Goal: Task Accomplishment & Management: Complete application form

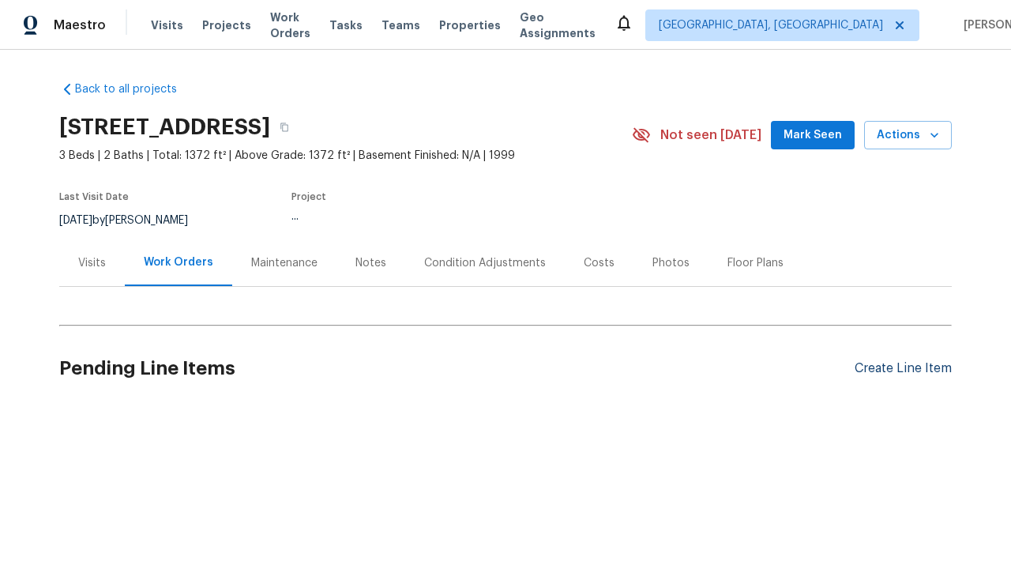
click at [903, 368] on div "Create Line Item" at bounding box center [903, 368] width 97 height 15
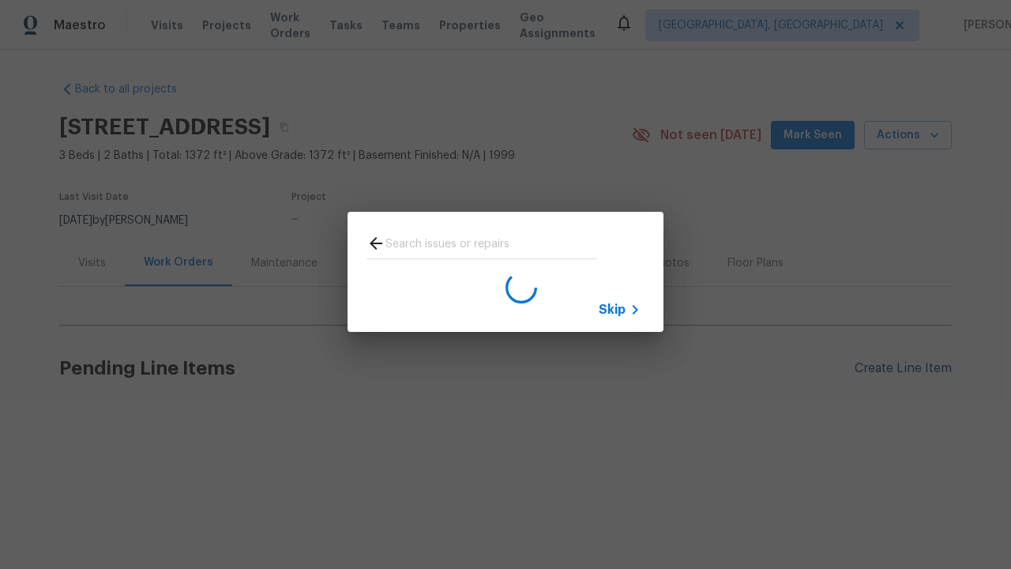
click at [612, 309] on span "Skip" at bounding box center [612, 310] width 27 height 16
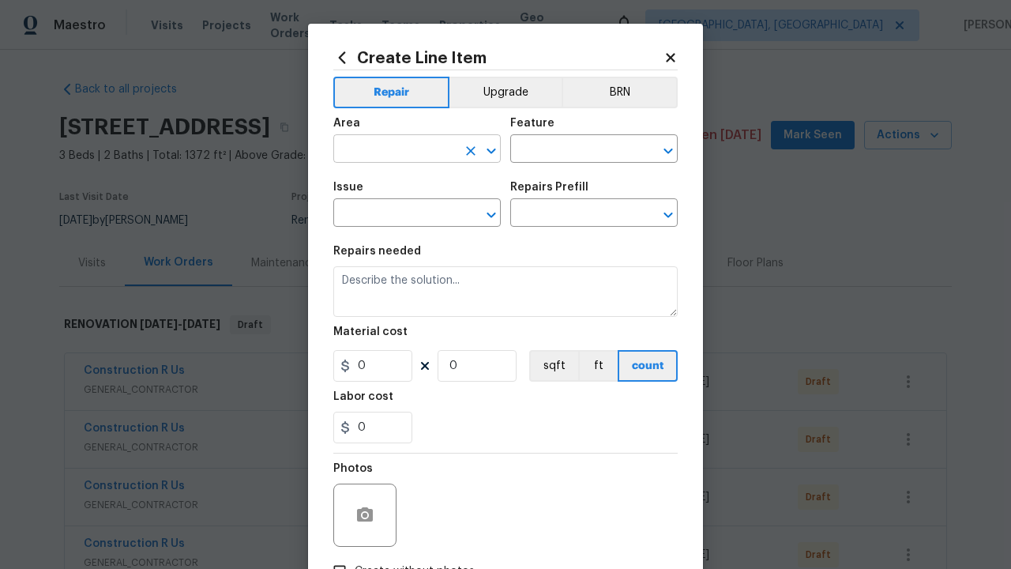
click at [395, 150] on input "text" at bounding box center [394, 150] width 123 height 24
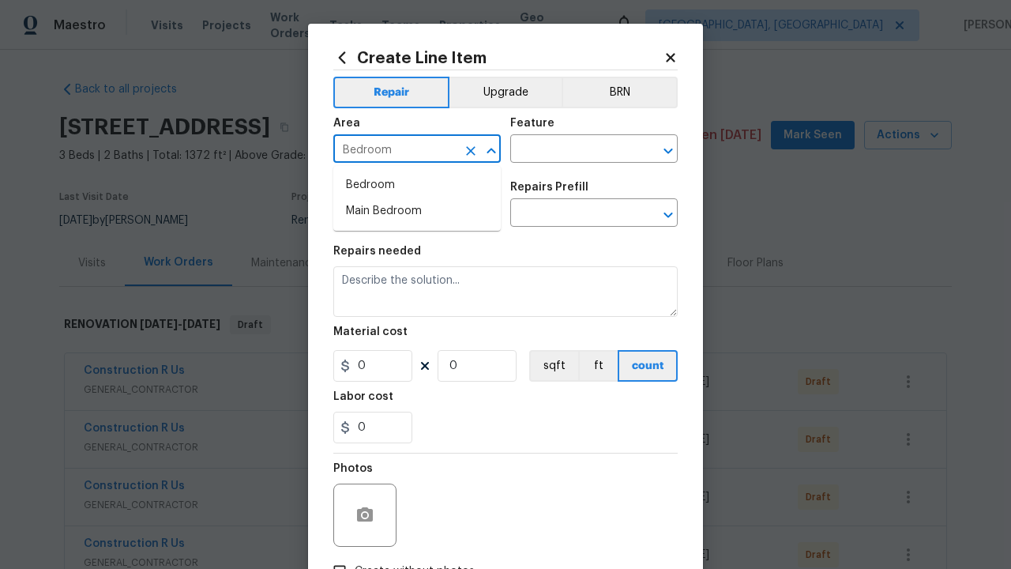
click at [417, 185] on li "Bedroom" at bounding box center [416, 185] width 167 height 26
type input "Bedroom"
click at [572, 150] on input "text" at bounding box center [571, 150] width 123 height 24
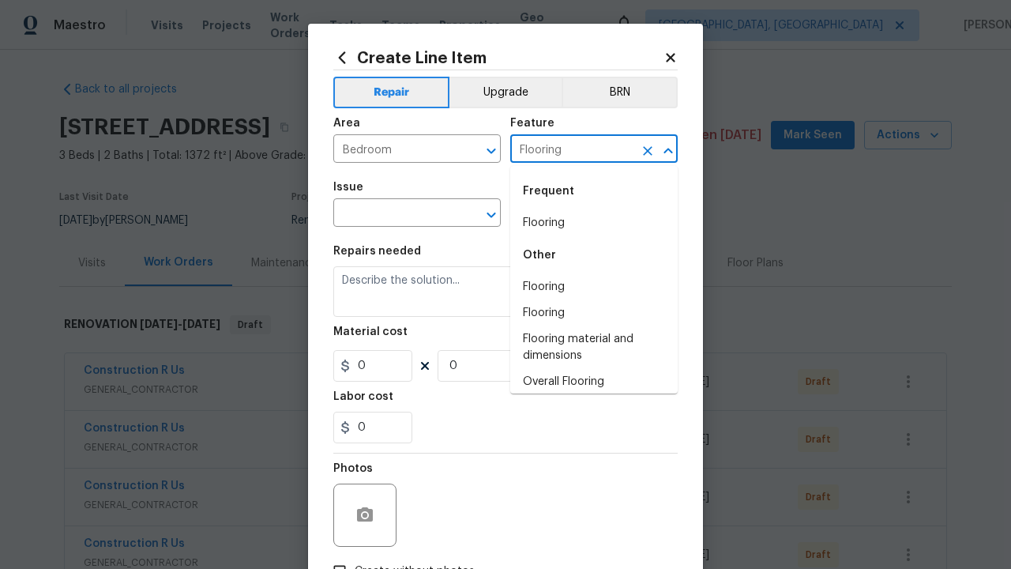
click at [594, 223] on li "Flooring" at bounding box center [593, 223] width 167 height 26
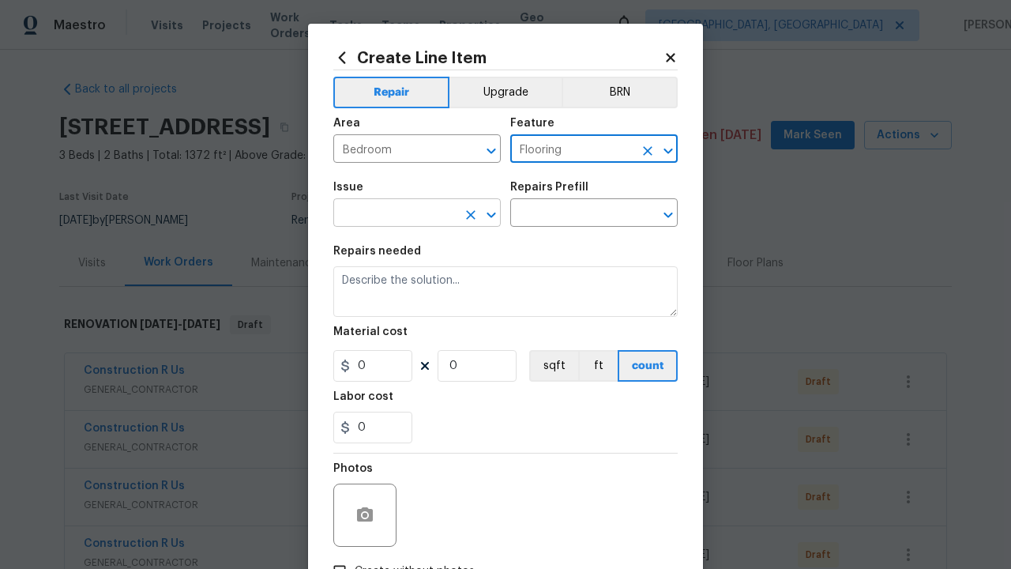
type input "Flooring"
click at [395, 214] on input "text" at bounding box center [394, 214] width 123 height 24
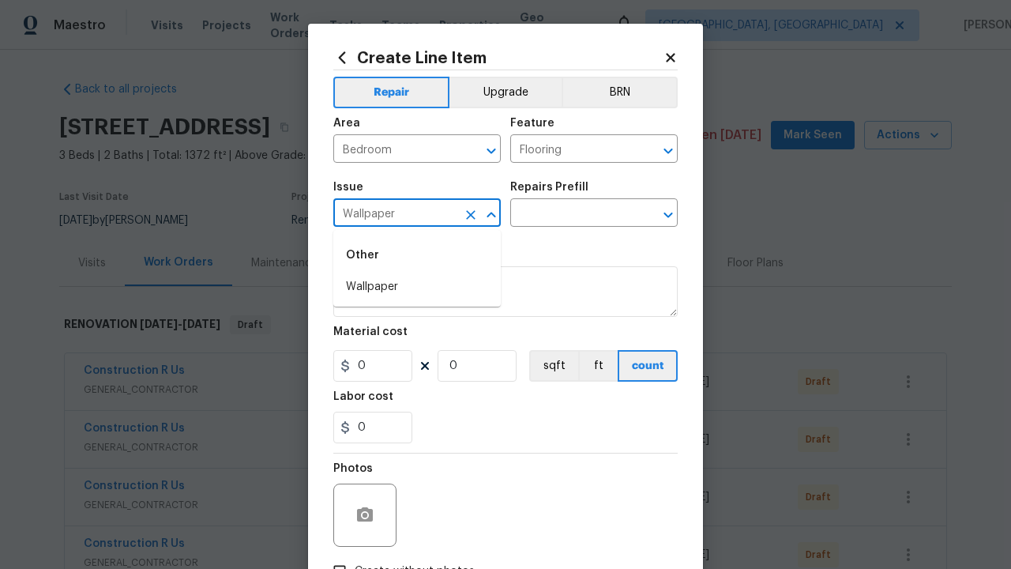
click at [417, 287] on li "Wallpaper" at bounding box center [416, 287] width 167 height 26
type input "Wallpaper"
click at [572, 214] on input "text" at bounding box center [571, 214] width 123 height 24
type input "Walls and Ceiling"
type textarea "Remove decals from door/wall/ceiling"
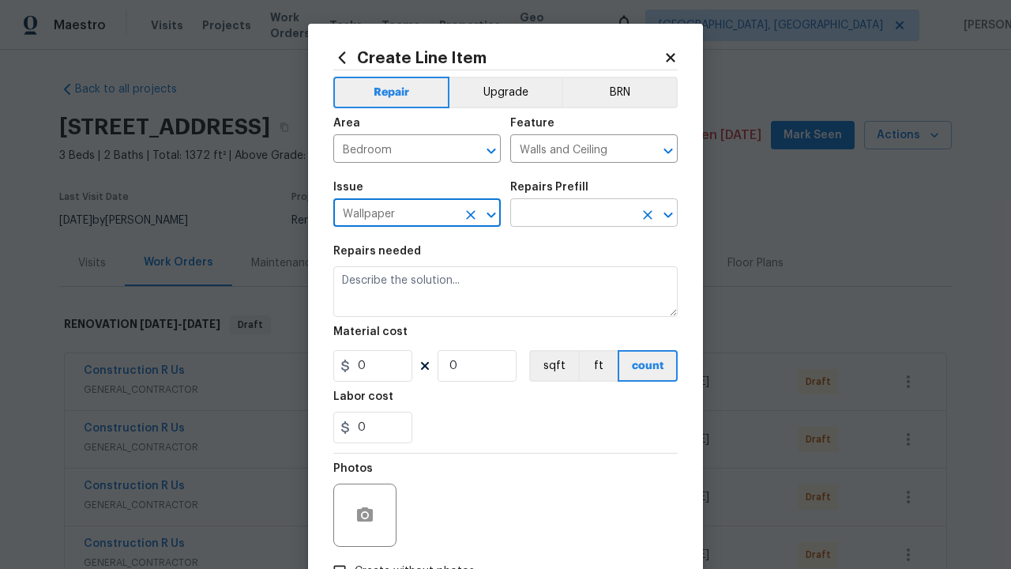
type input "1"
type input "Remove decals $20.00"
type input "20"
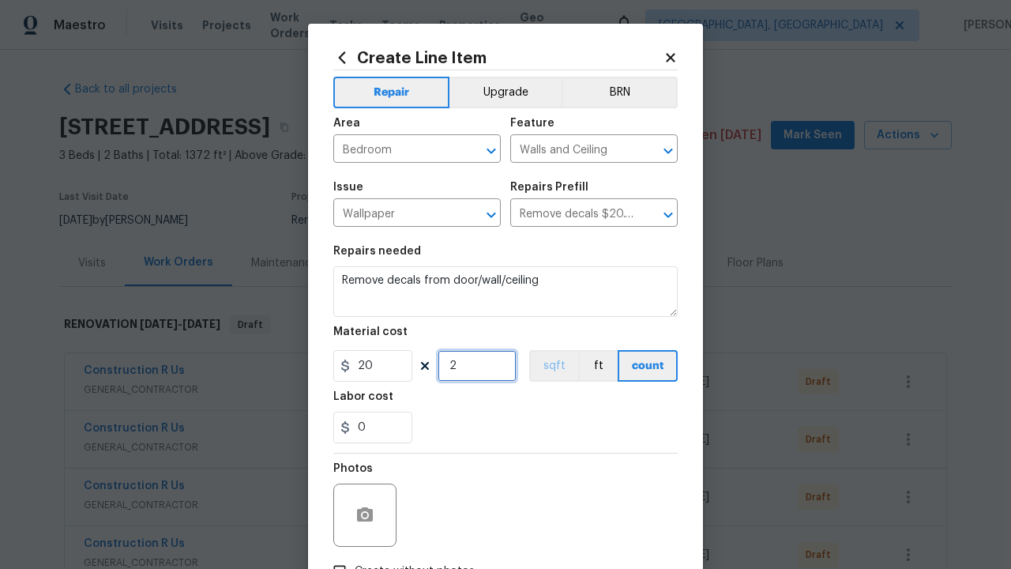
type input "2"
click at [552, 366] on button "sqft" at bounding box center [553, 366] width 49 height 32
click at [340, 556] on input "Create without photos" at bounding box center [340, 571] width 30 height 30
checkbox input "true"
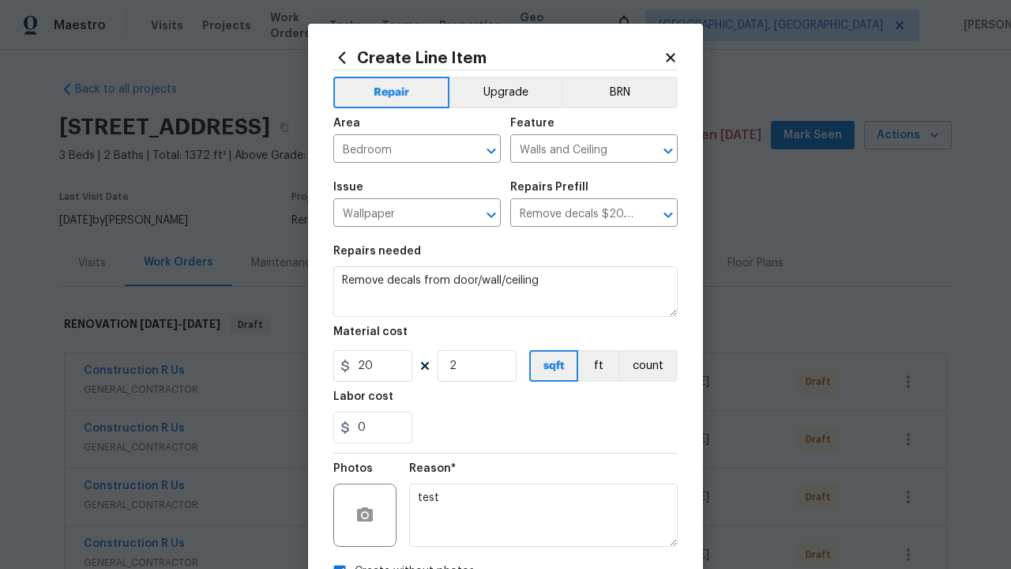
scroll to position [17, 0]
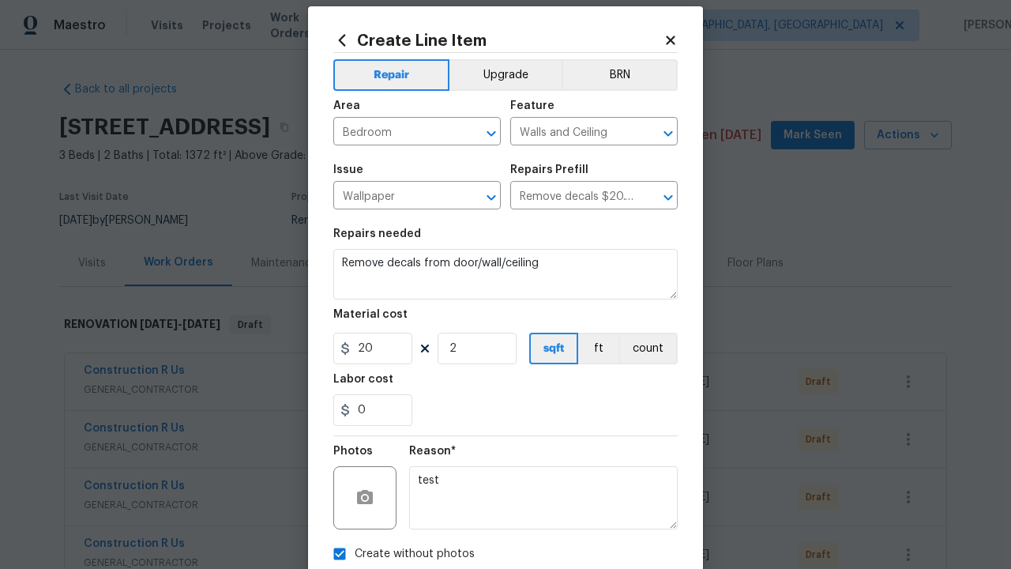
type textarea "test"
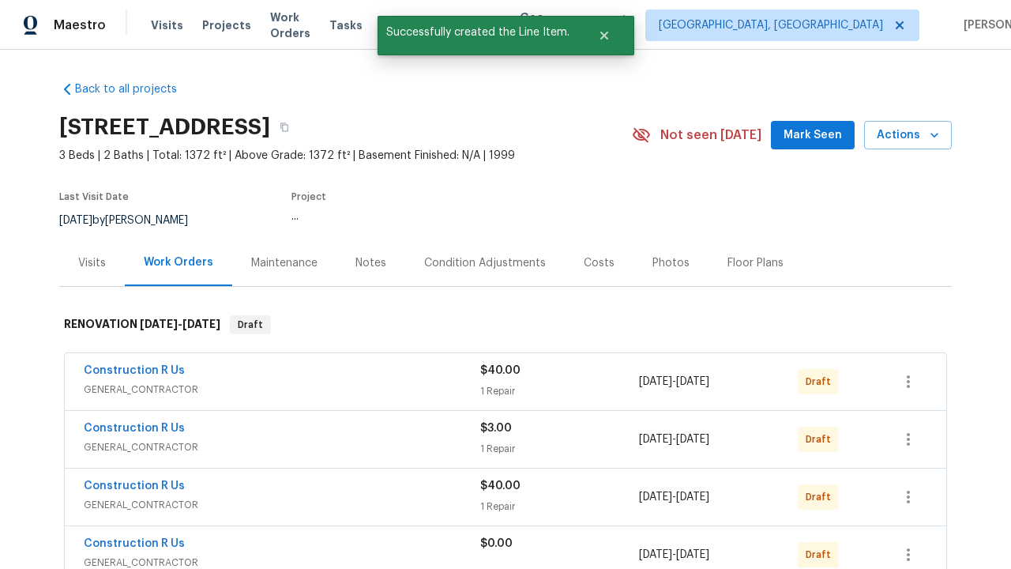
checkbox input "true"
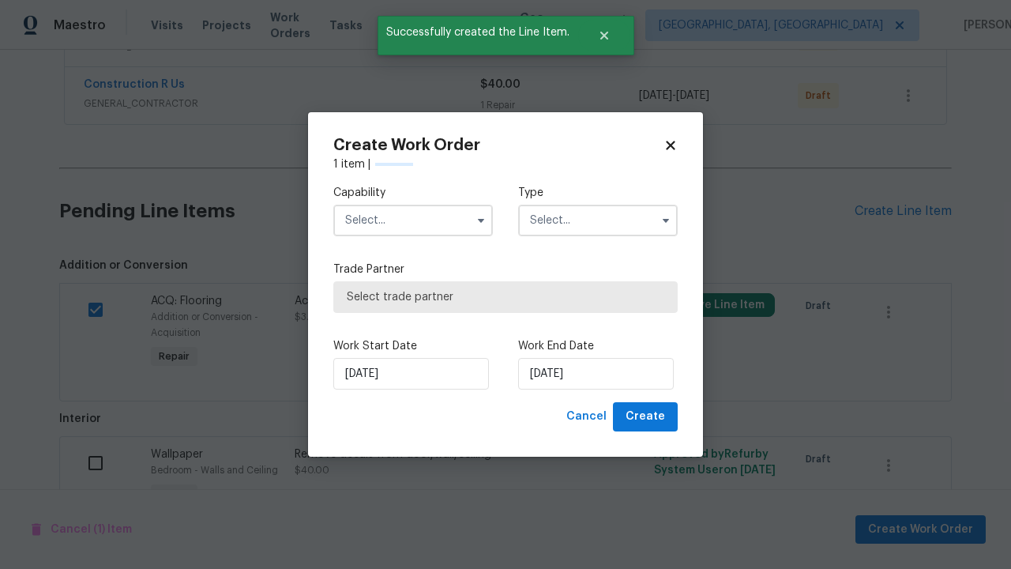
click at [413, 220] on input "text" at bounding box center [413, 221] width 160 height 32
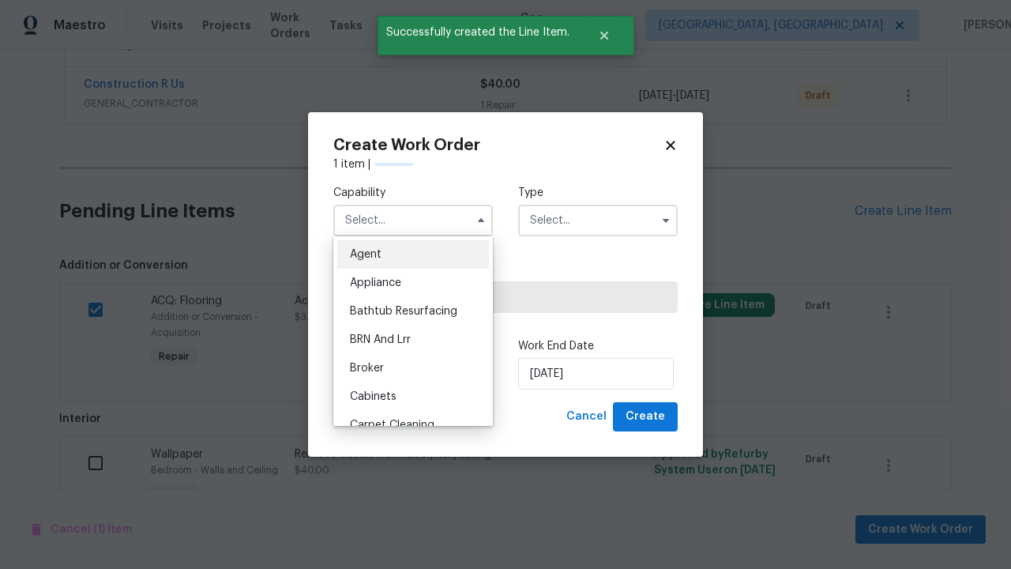
type input "General Contractor"
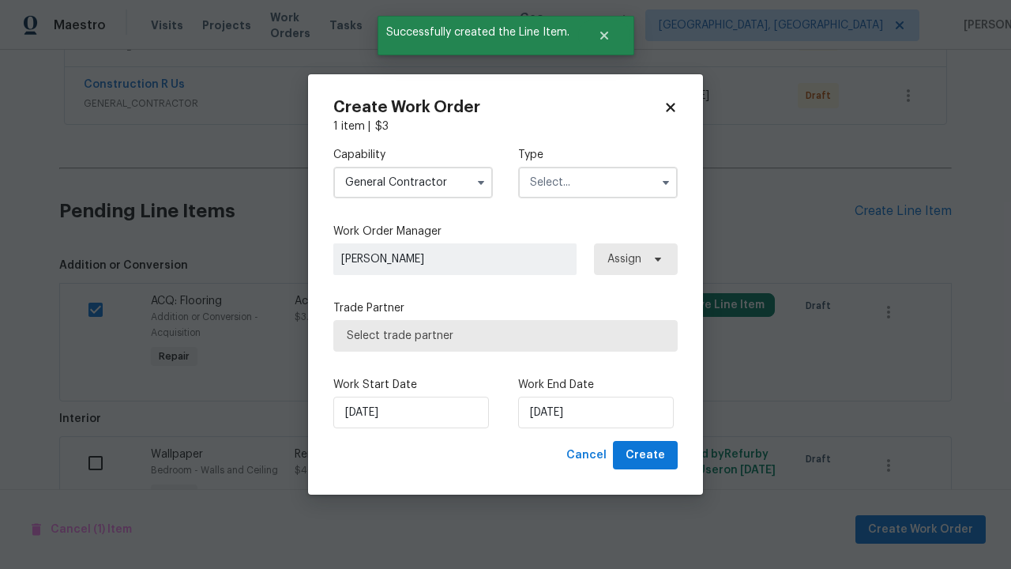
click at [598, 182] on input "text" at bounding box center [598, 183] width 160 height 32
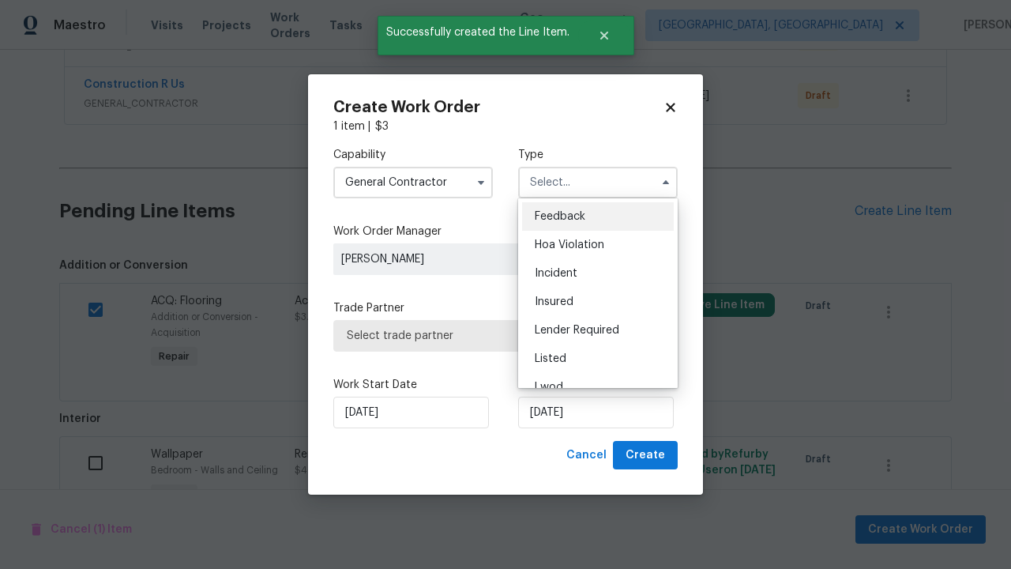
click at [563, 467] on span "Renovation" at bounding box center [564, 472] width 58 height 11
type input "Renovation"
click at [494, 335] on span "Select trade partner" at bounding box center [506, 336] width 318 height 16
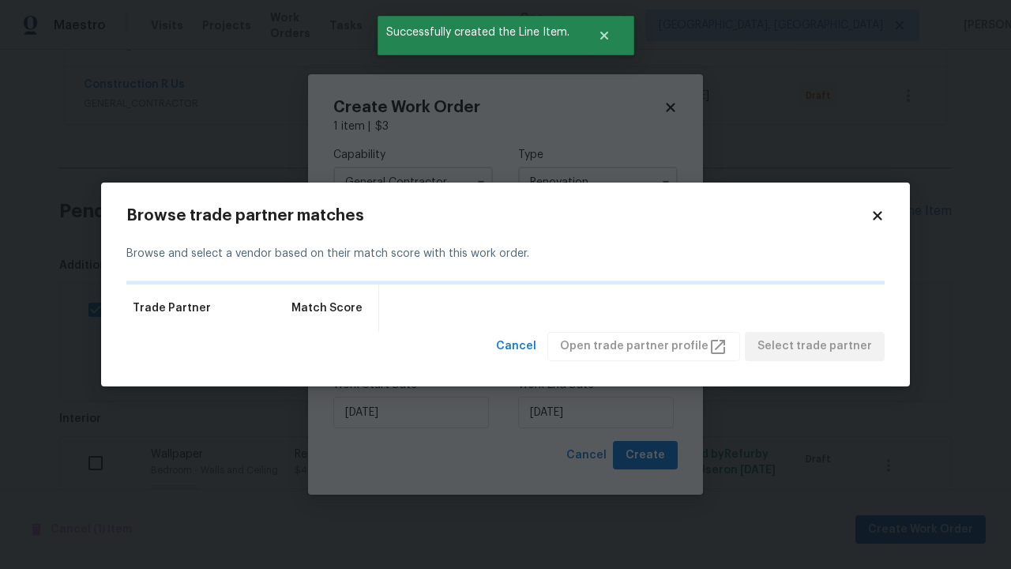
scroll to position [0, 0]
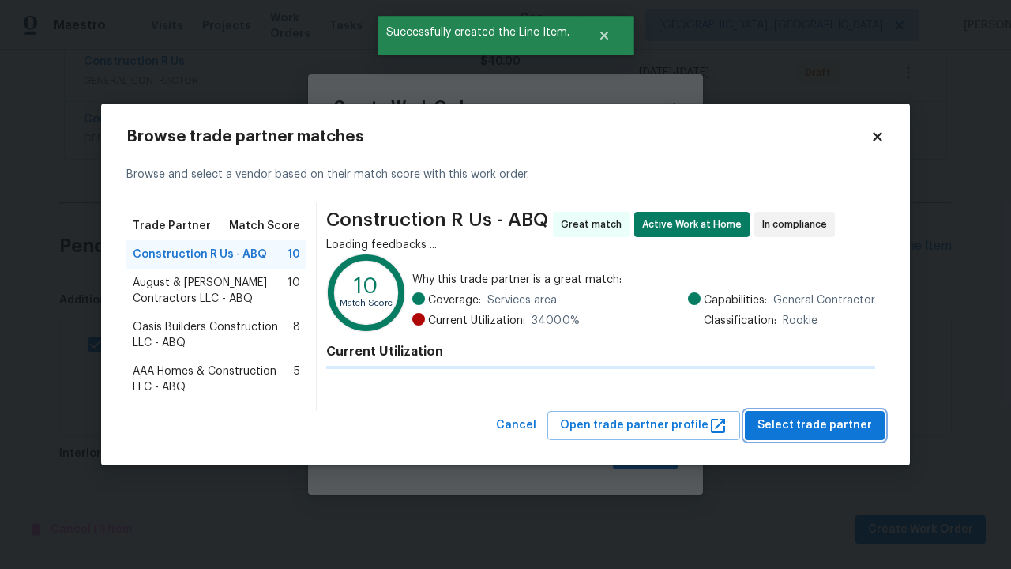
click at [819, 425] on span "Select trade partner" at bounding box center [814, 425] width 115 height 20
click at [647, 455] on span "Create" at bounding box center [645, 455] width 39 height 20
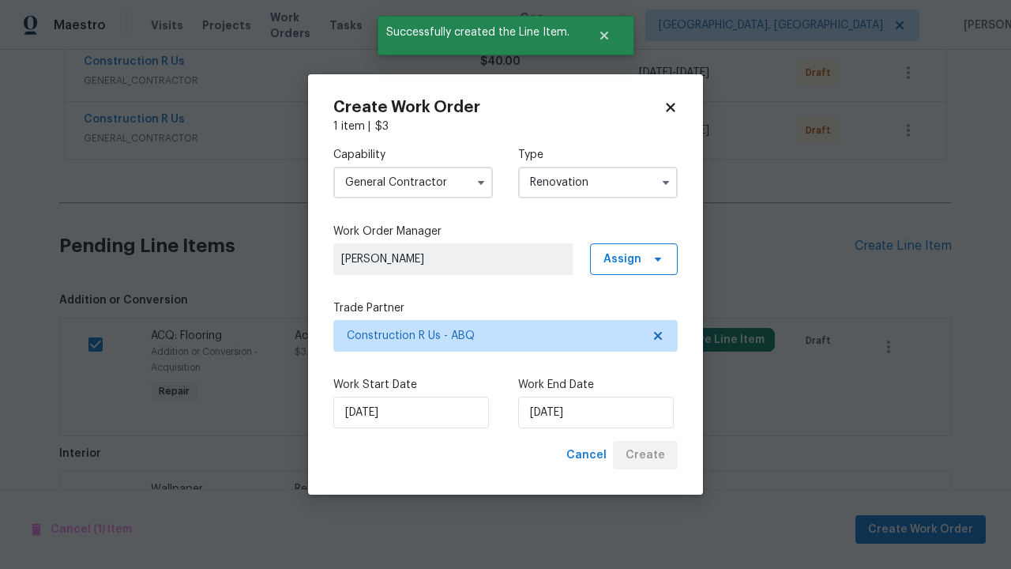
scroll to position [2189, 0]
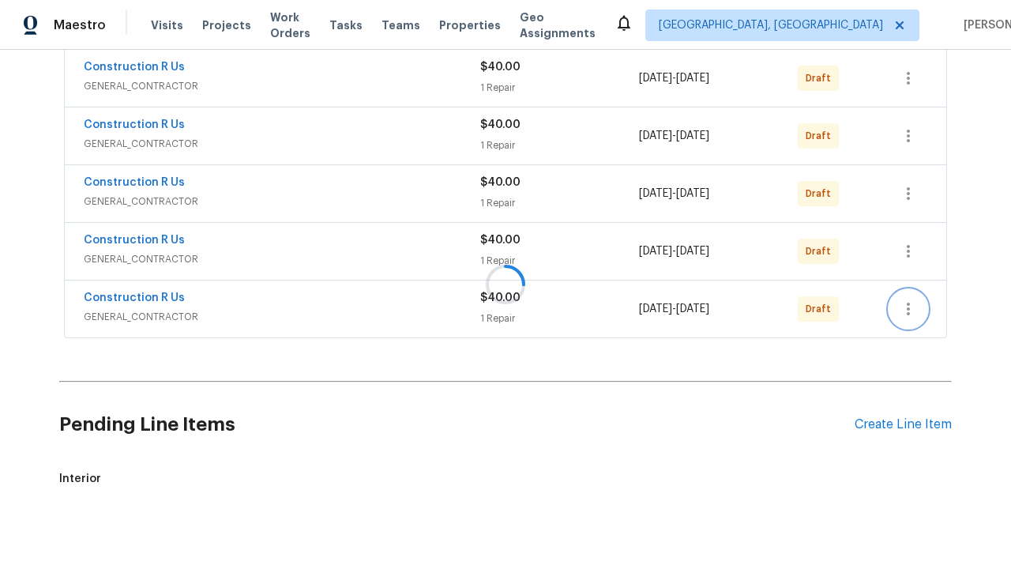
click at [908, 303] on icon "button" at bounding box center [908, 309] width 3 height 13
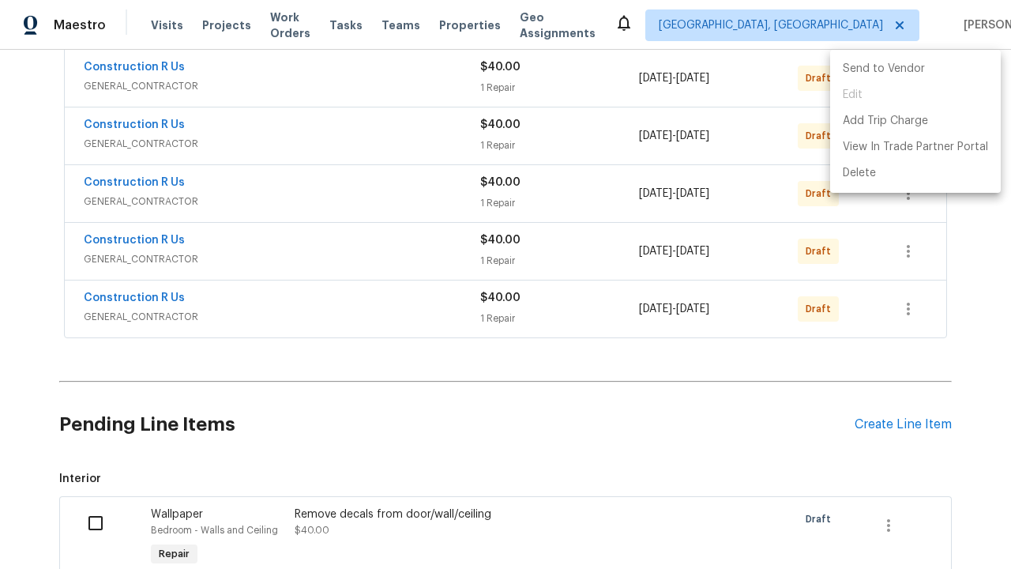
scroll to position [2273, 0]
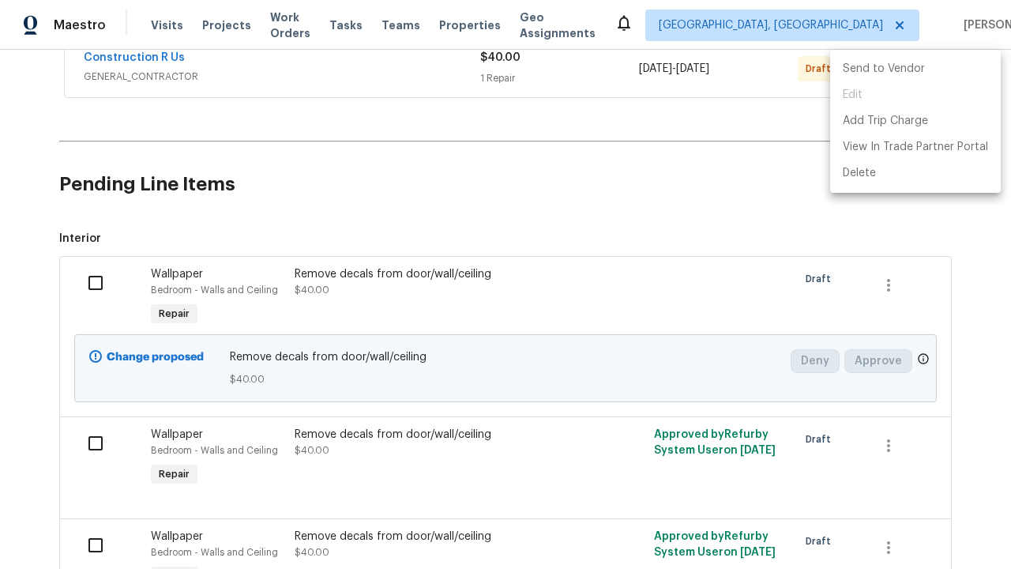
click at [914, 69] on li "Send to Vendor" at bounding box center [915, 69] width 171 height 26
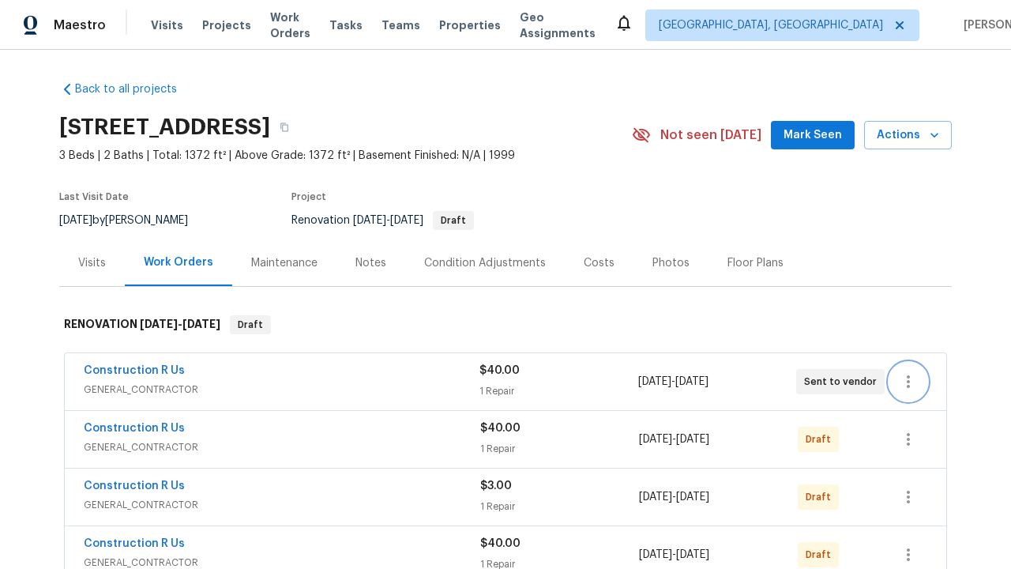
click at [908, 381] on icon "button" at bounding box center [908, 381] width 3 height 13
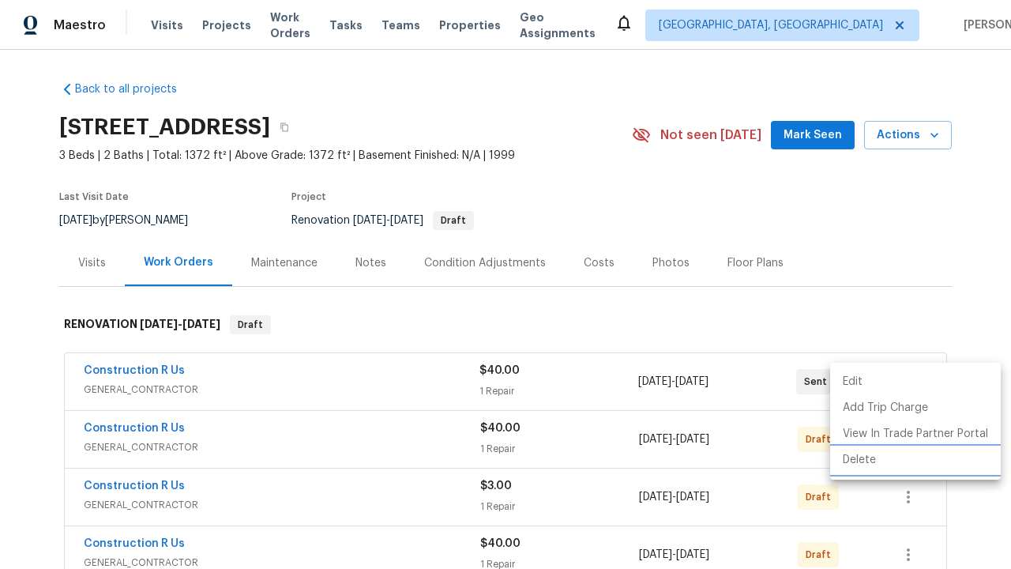
click at [914, 460] on li "Delete" at bounding box center [915, 460] width 171 height 26
